Goal: Navigation & Orientation: Find specific page/section

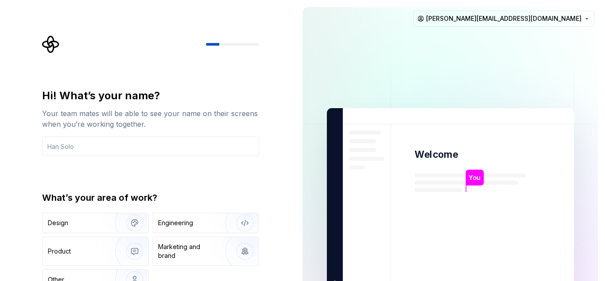
click at [484, 176] on div "You" at bounding box center [475, 178] width 18 height 16
click at [580, 15] on html "Hi! What’s your name? Your team mates will be able to see your name on their sc…" at bounding box center [302, 140] width 605 height 281
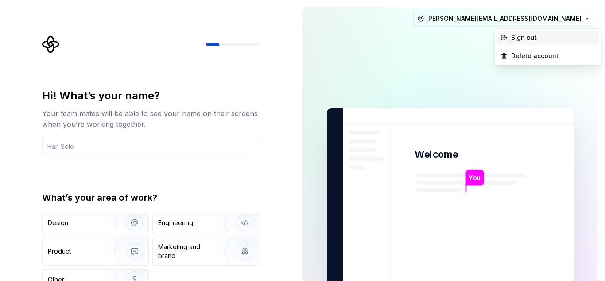
click at [533, 37] on div "Sign out" at bounding box center [553, 37] width 84 height 9
